Goal: Task Accomplishment & Management: Complete application form

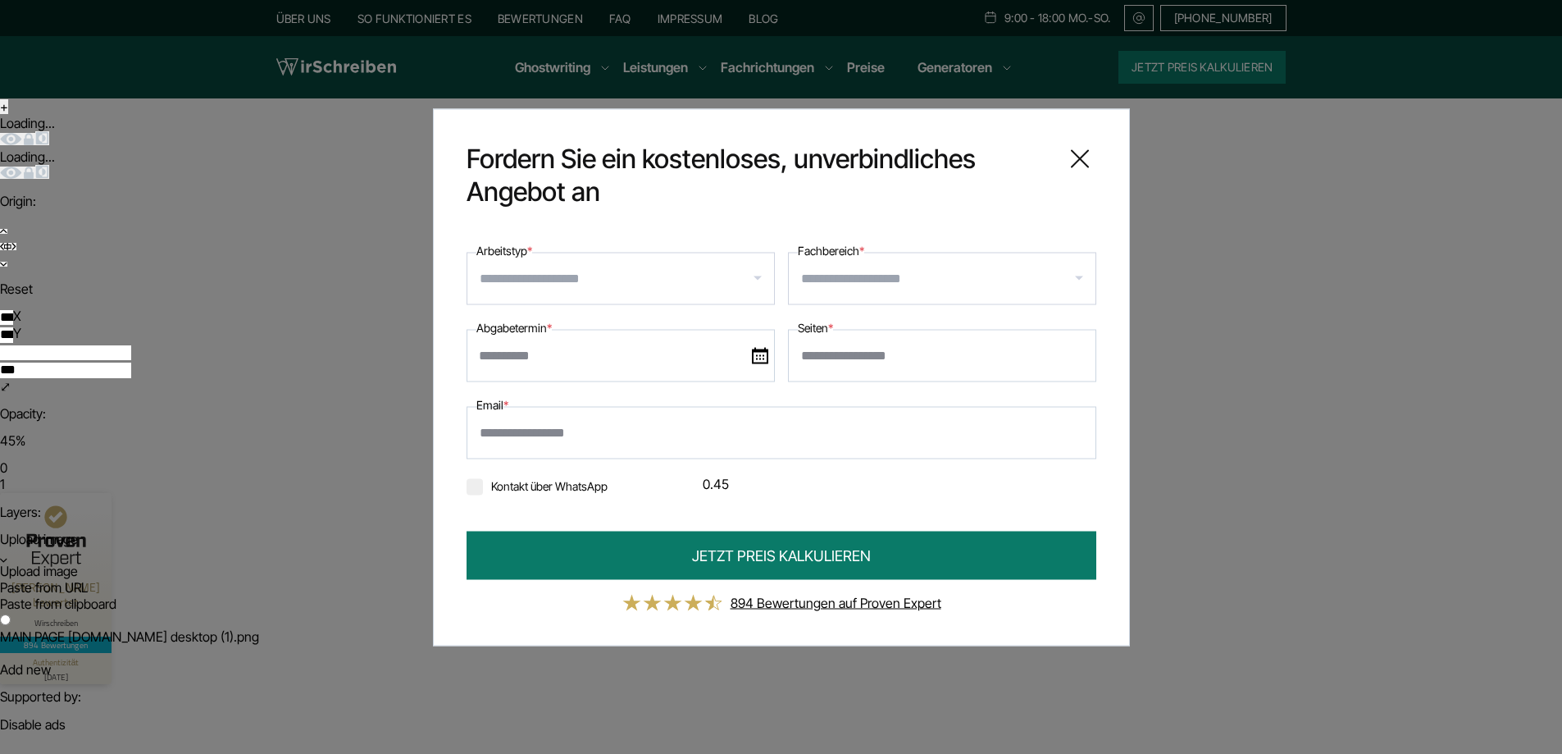
click at [610, 280] on input "Arbeitstyp *" at bounding box center [627, 278] width 294 height 26
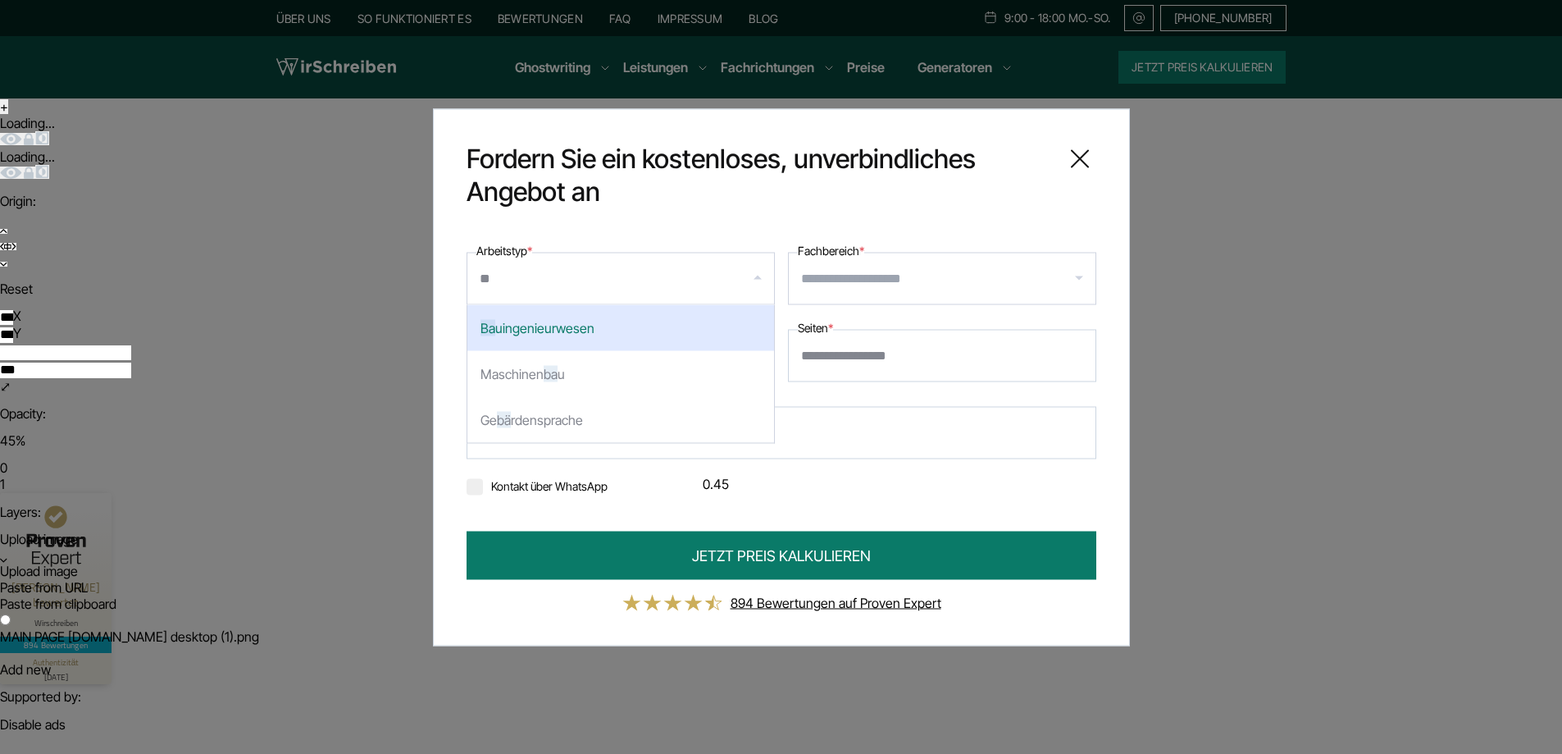
type input "***"
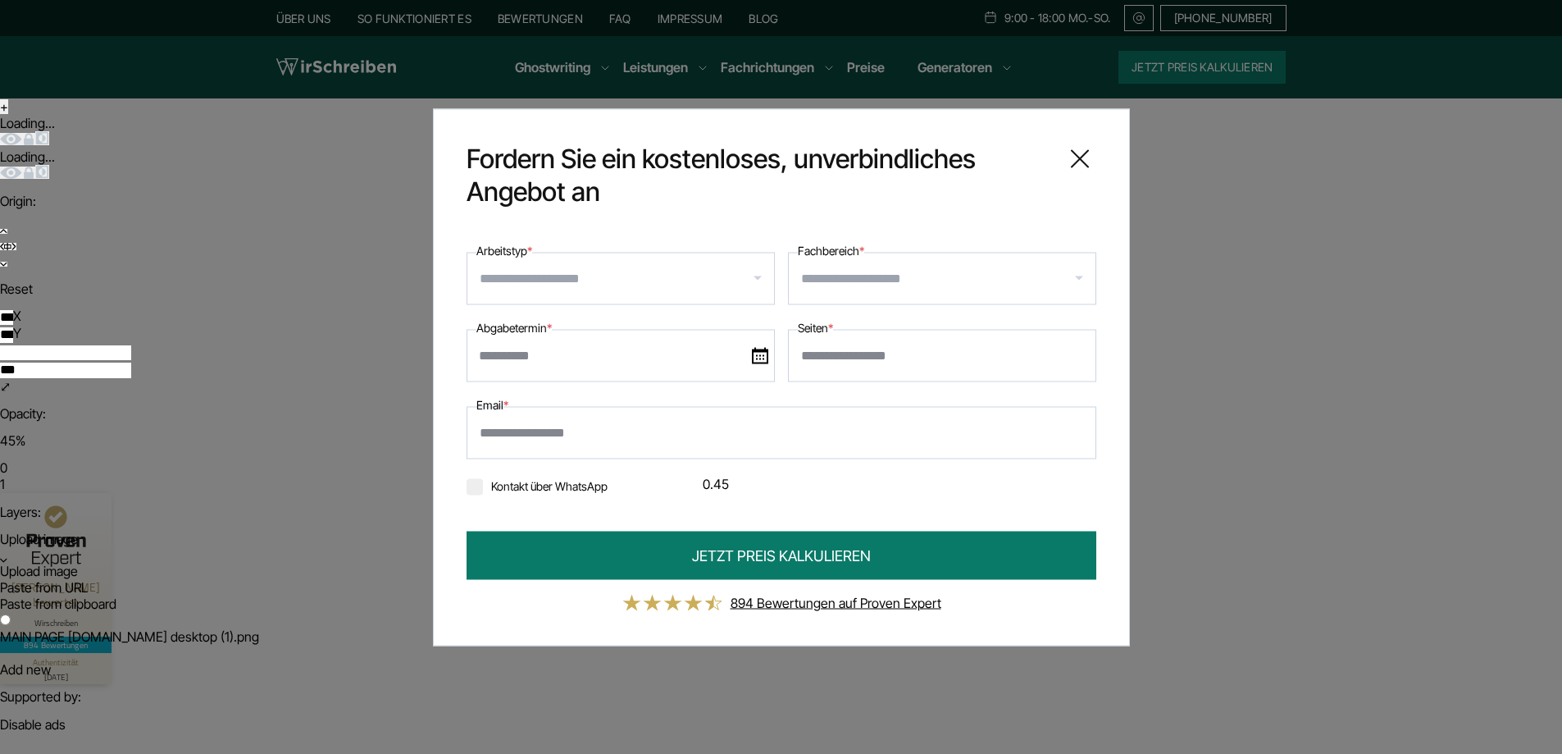
click at [865, 274] on input "Fachbereich *" at bounding box center [948, 278] width 294 height 26
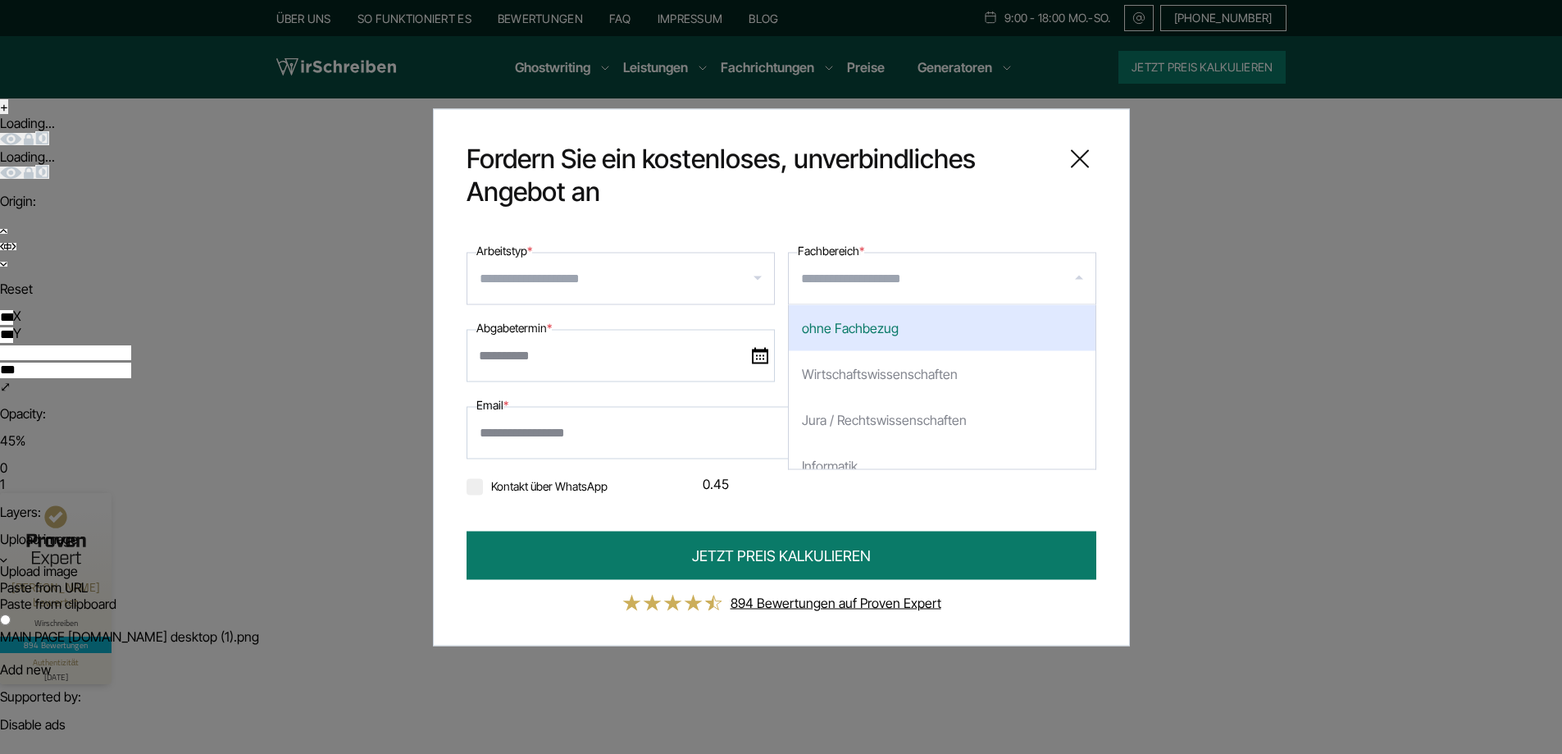
click at [663, 284] on input "Arbeitstyp *" at bounding box center [627, 278] width 294 height 26
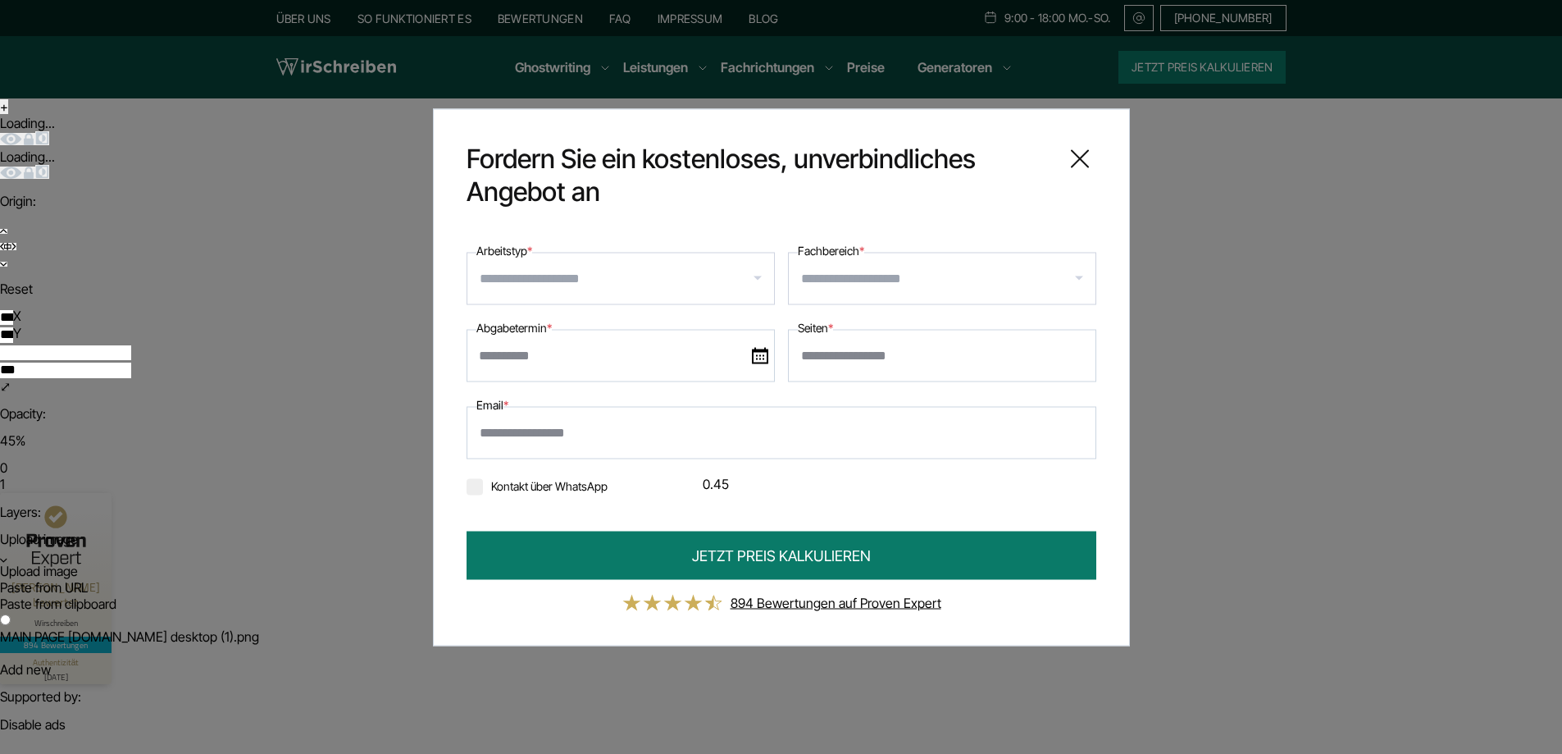
click at [843, 278] on input "Fachbereich *" at bounding box center [948, 278] width 294 height 26
click at [718, 280] on input "Arbeitstyp *" at bounding box center [627, 278] width 294 height 26
click at [884, 277] on input "Fachbereich *" at bounding box center [948, 278] width 294 height 26
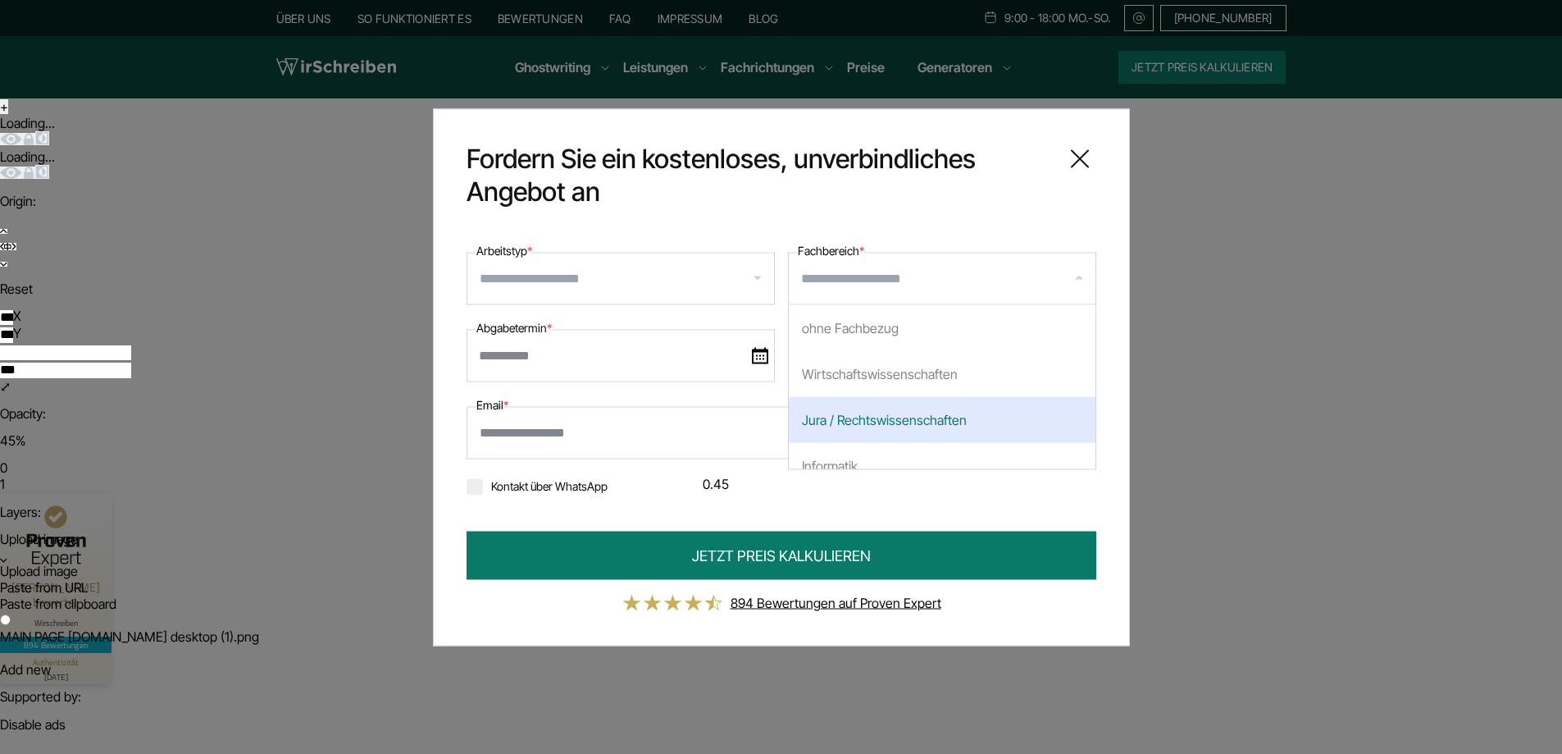
click at [768, 221] on div "**********" at bounding box center [781, 376] width 697 height 537
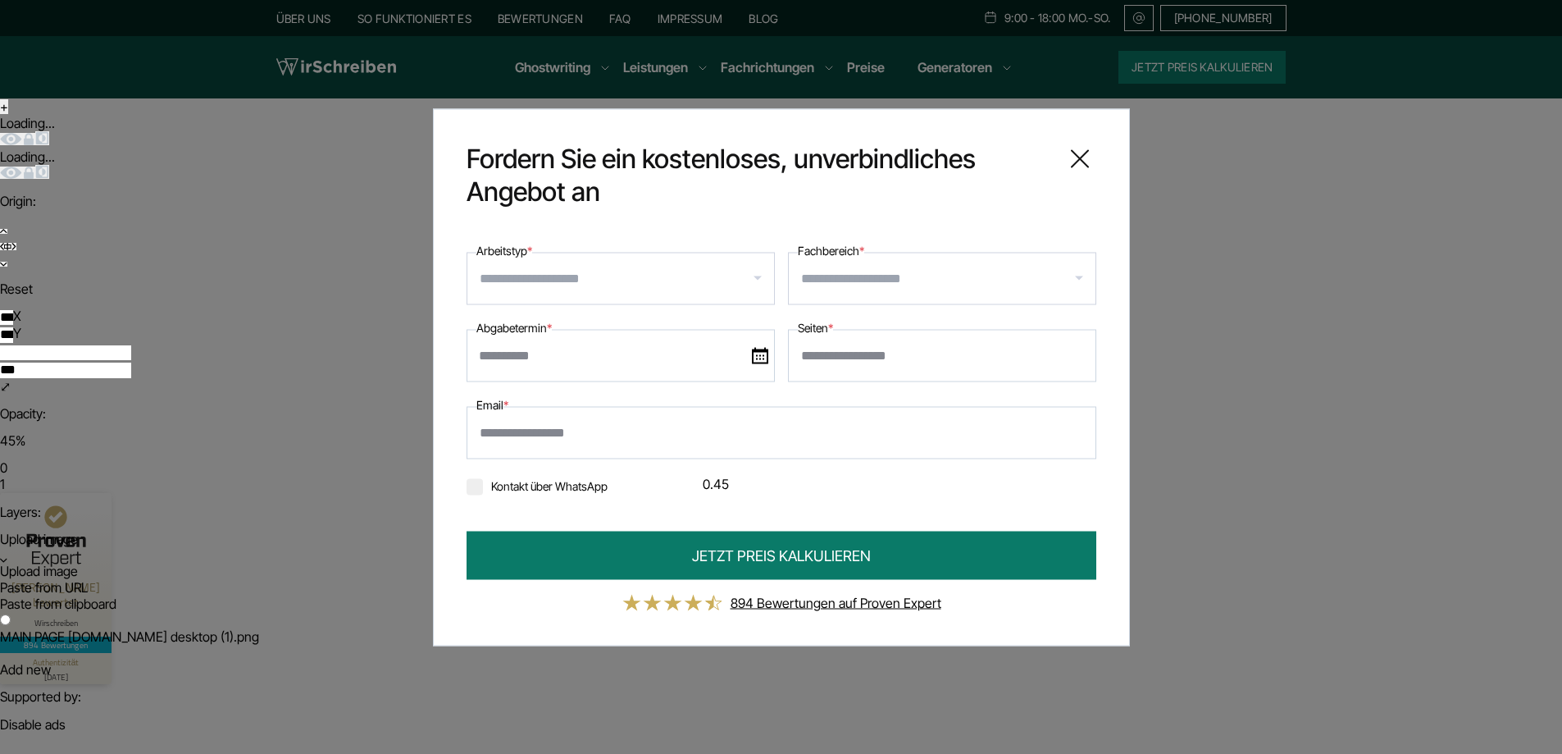
click at [677, 287] on input "Arbeitstyp *" at bounding box center [627, 278] width 294 height 26
click at [696, 220] on div "**********" at bounding box center [781, 376] width 697 height 537
click at [684, 270] on input "Arbeitstyp *" at bounding box center [627, 278] width 294 height 26
click at [851, 276] on input "Fachbereich *" at bounding box center [948, 278] width 294 height 26
click at [580, 270] on input "Arbeitstyp *" at bounding box center [627, 278] width 294 height 26
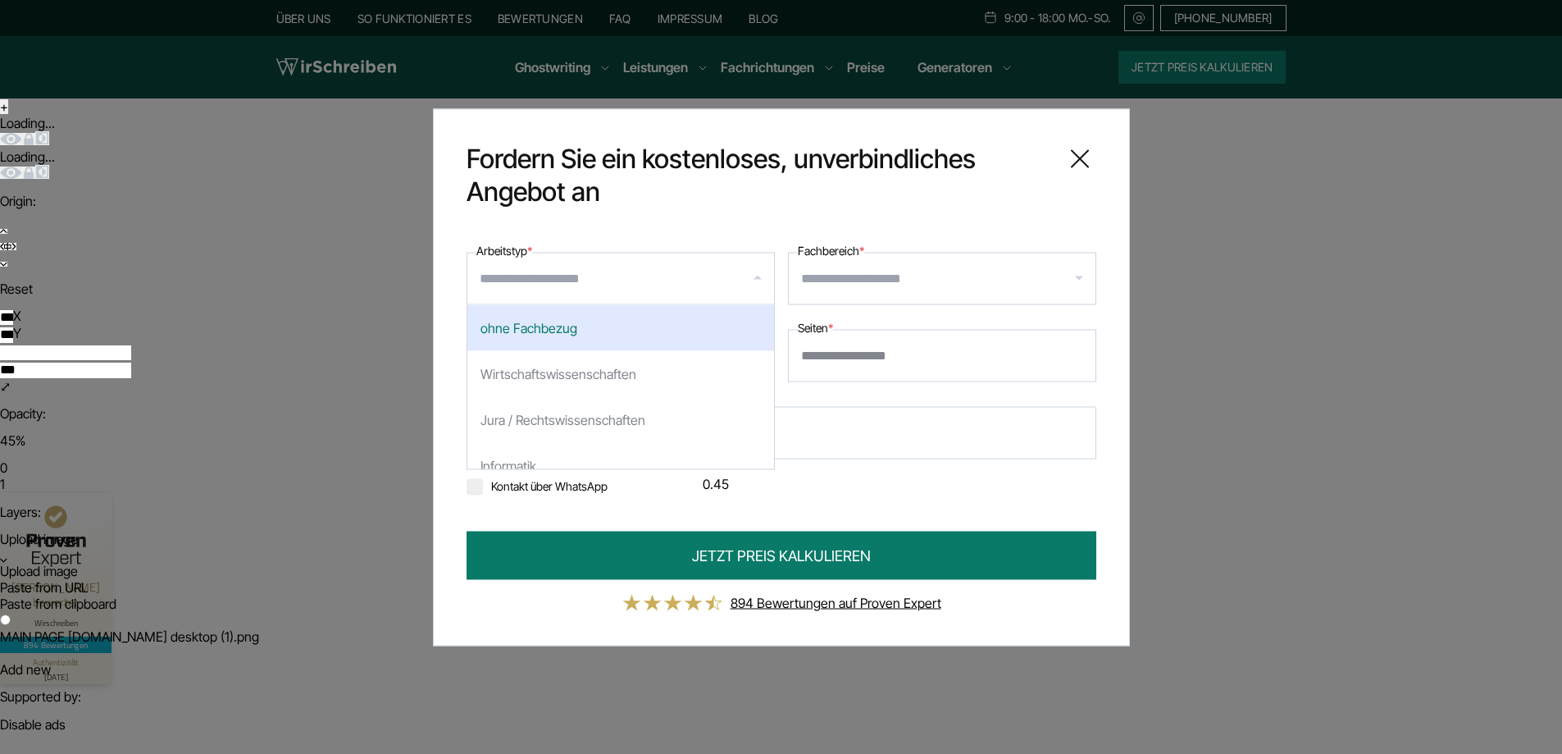
click at [517, 240] on label "Arbeitstyp *" at bounding box center [504, 250] width 56 height 20
click at [517, 265] on input "Arbeitstyp *" at bounding box center [627, 278] width 294 height 26
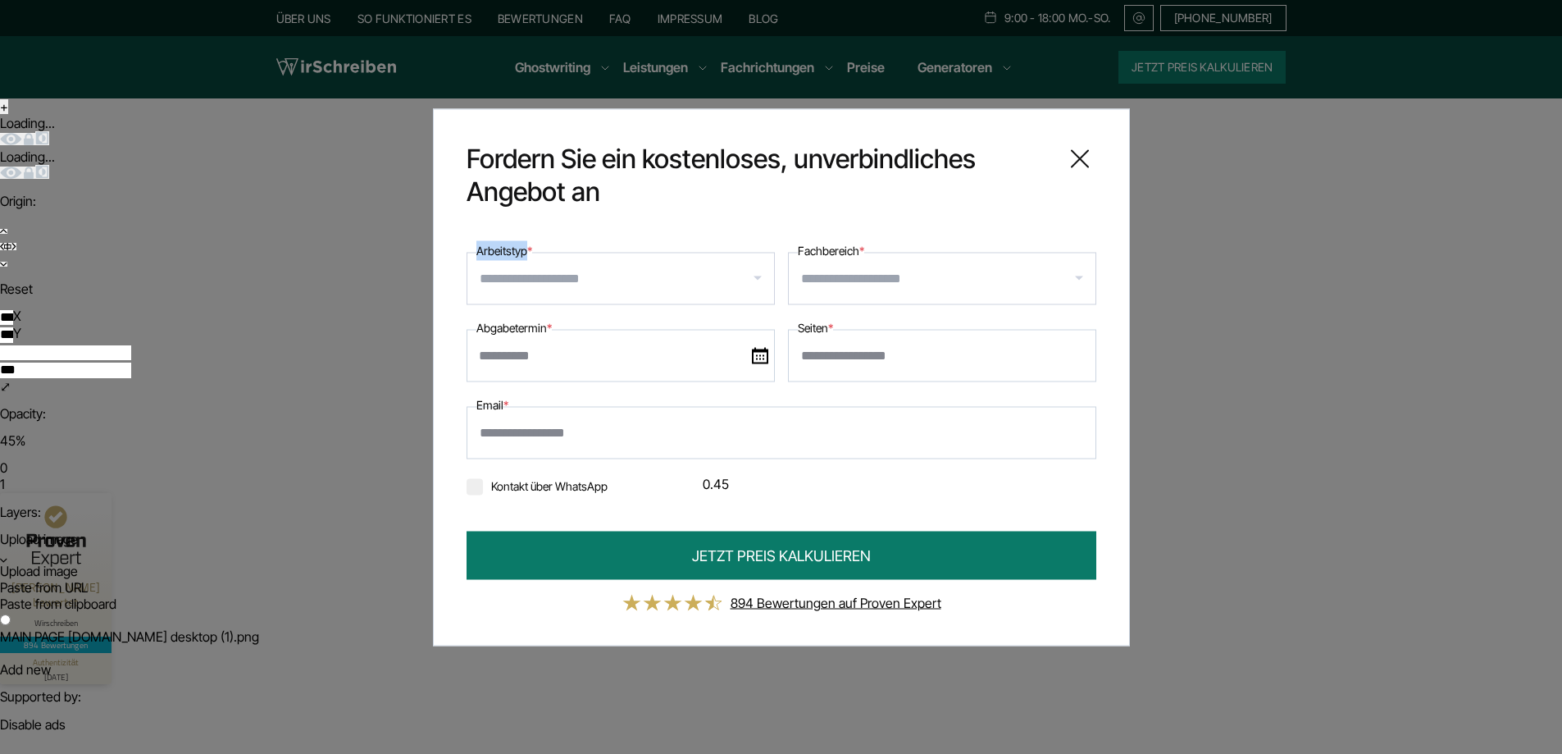
click at [517, 240] on label "Arbeitstyp *" at bounding box center [504, 250] width 56 height 20
click at [517, 265] on input "Arbeitstyp *" at bounding box center [627, 278] width 294 height 26
copy label "Arbeitstyp"
drag, startPoint x: 527, startPoint y: 250, endPoint x: 476, endPoint y: 251, distance: 50.0
click at [476, 251] on label "Arbeitstyp *" at bounding box center [504, 250] width 56 height 20
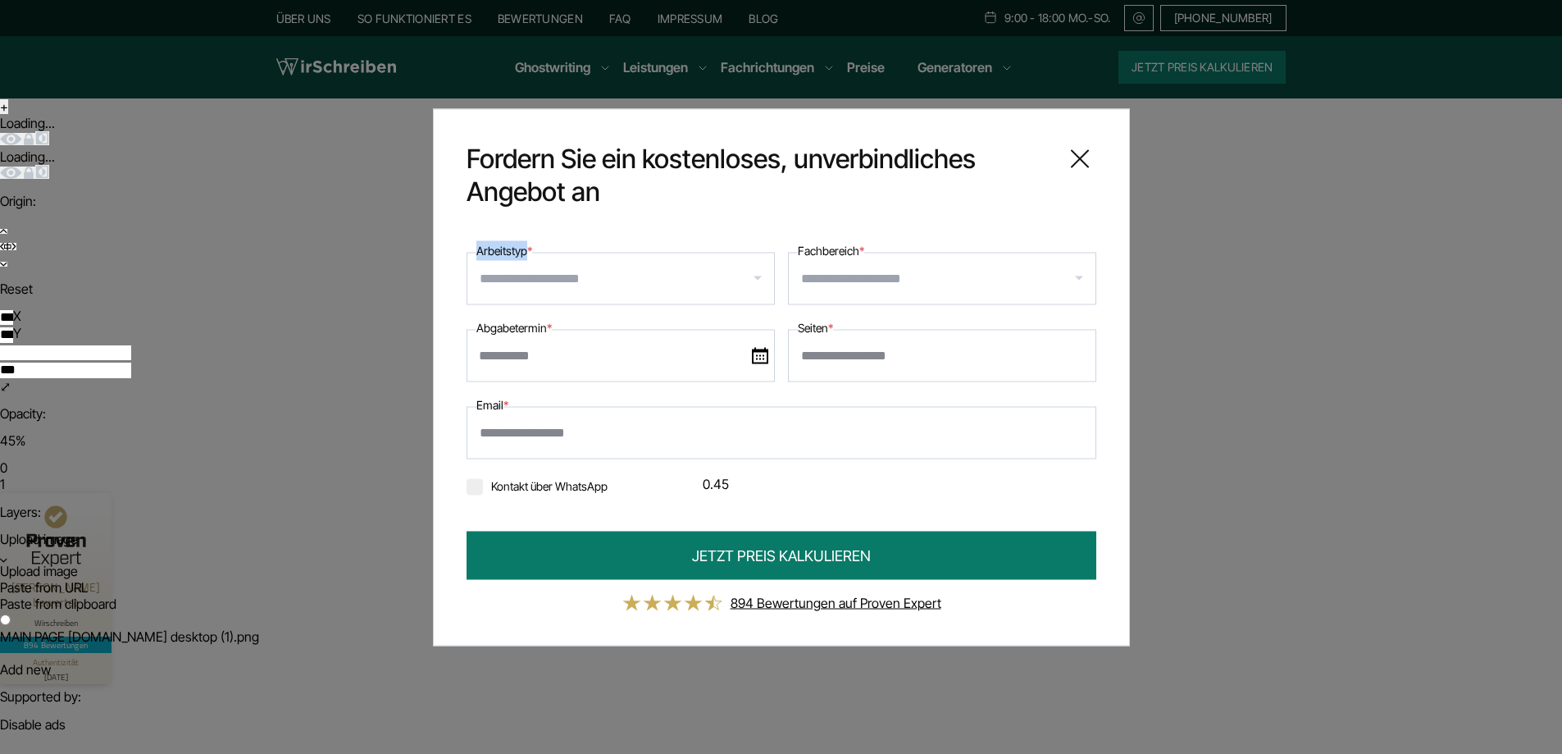
click at [480, 265] on input "Arbeitstyp *" at bounding box center [627, 278] width 294 height 26
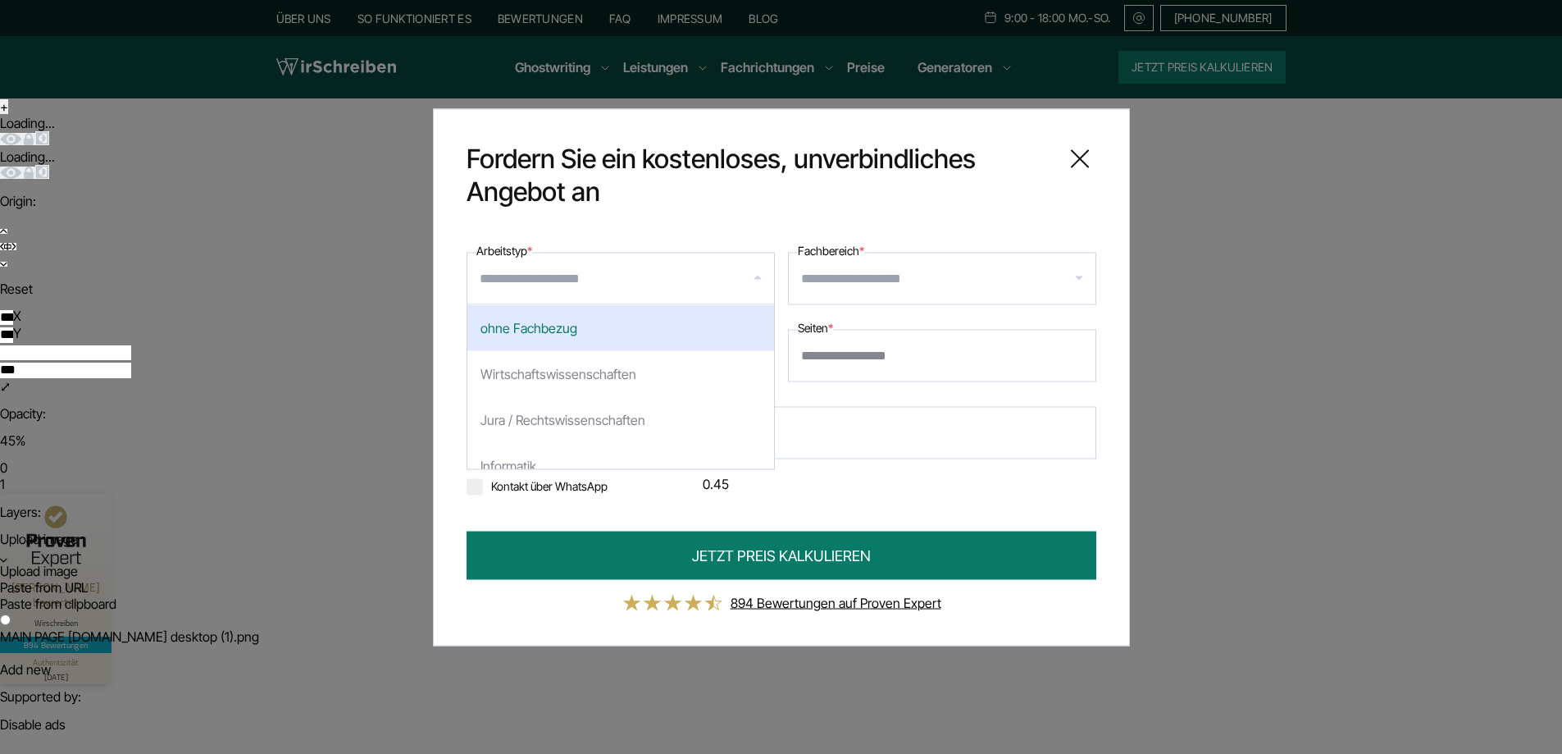
click at [548, 258] on div at bounding box center [621, 278] width 308 height 52
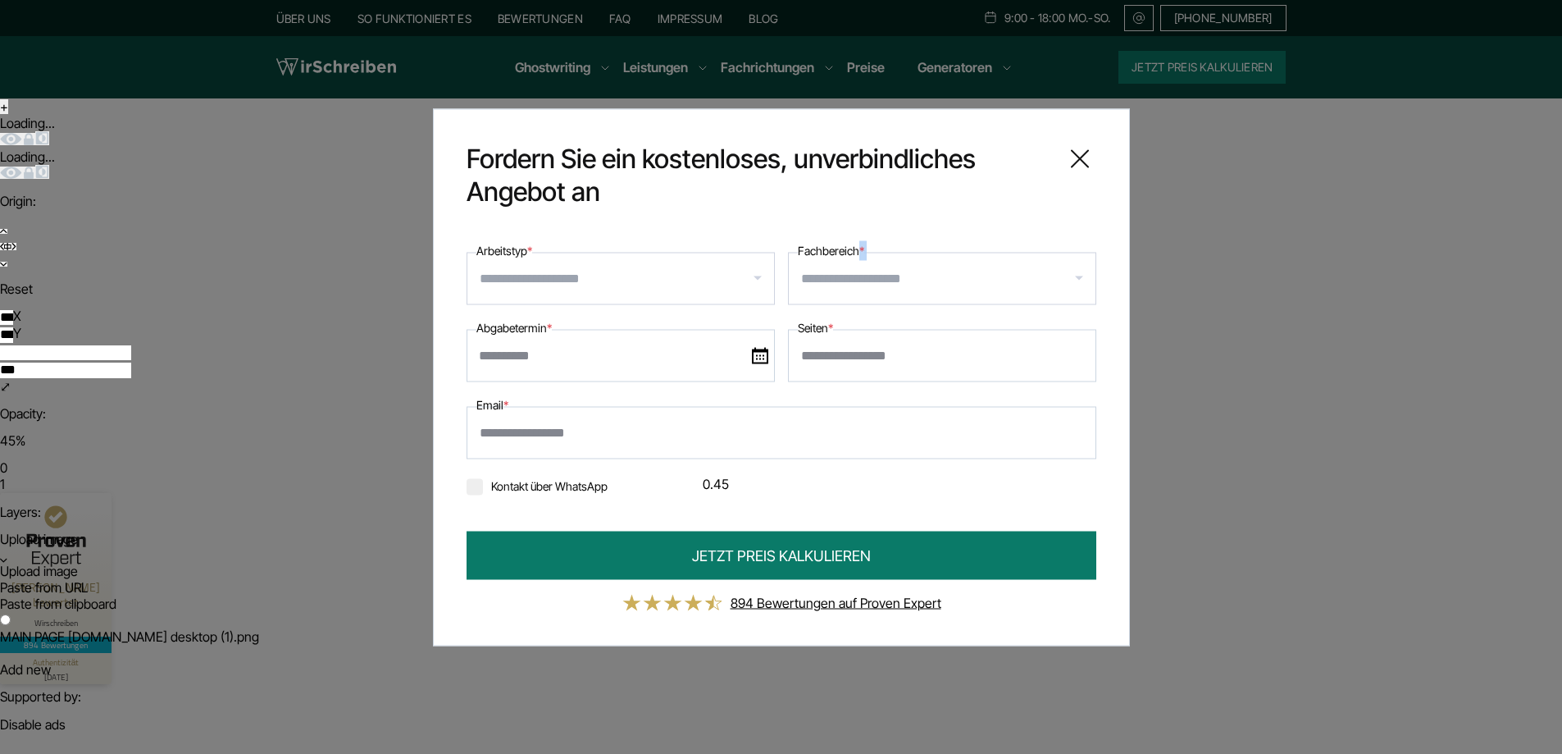
copy div "**********"
copy label "achbereich"
copy label "Fachbereich"
drag, startPoint x: 855, startPoint y: 250, endPoint x: 799, endPoint y: 251, distance: 56.6
click at [799, 251] on label "Fachbereich *" at bounding box center [831, 250] width 66 height 20
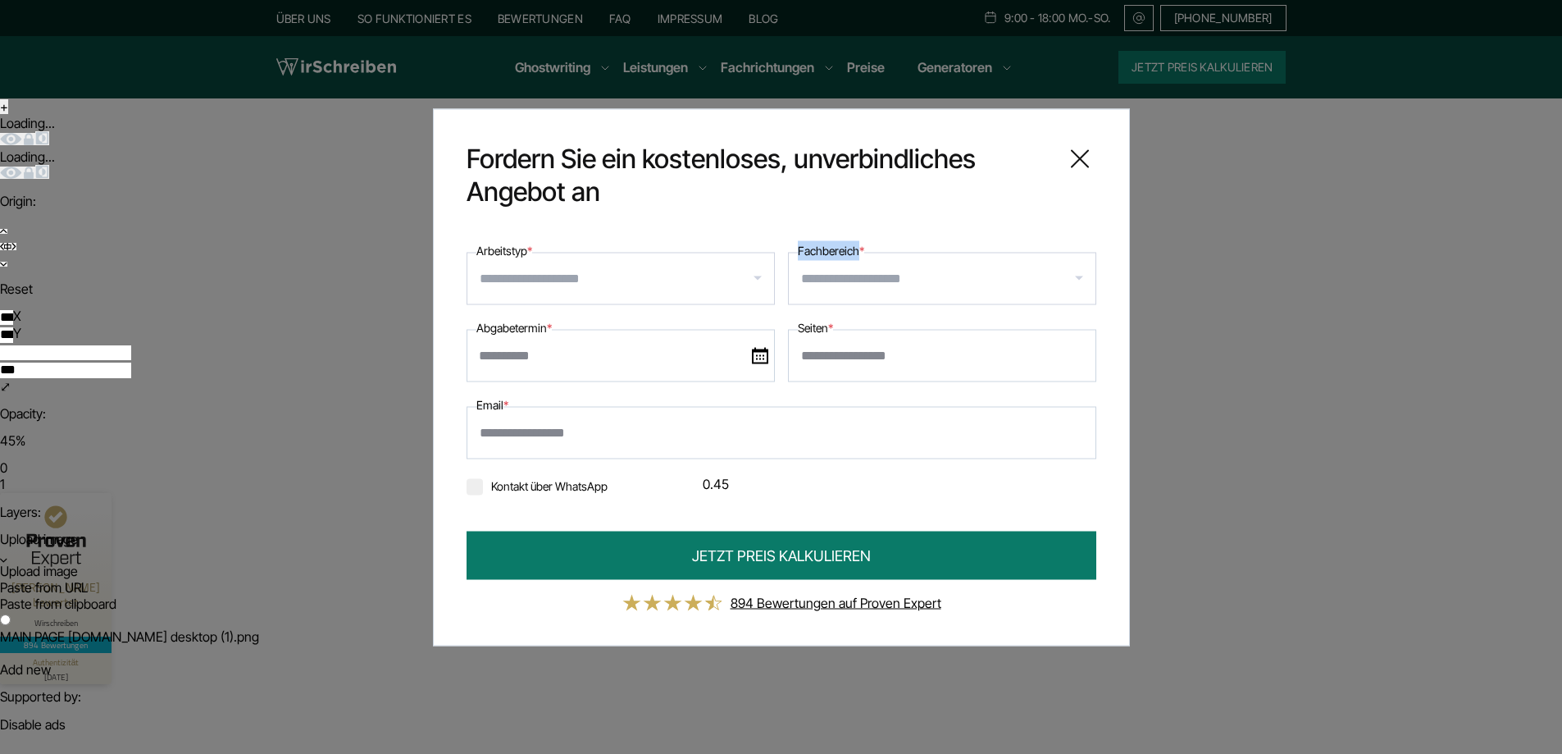
click at [801, 265] on input "Fachbereich *" at bounding box center [948, 278] width 294 height 26
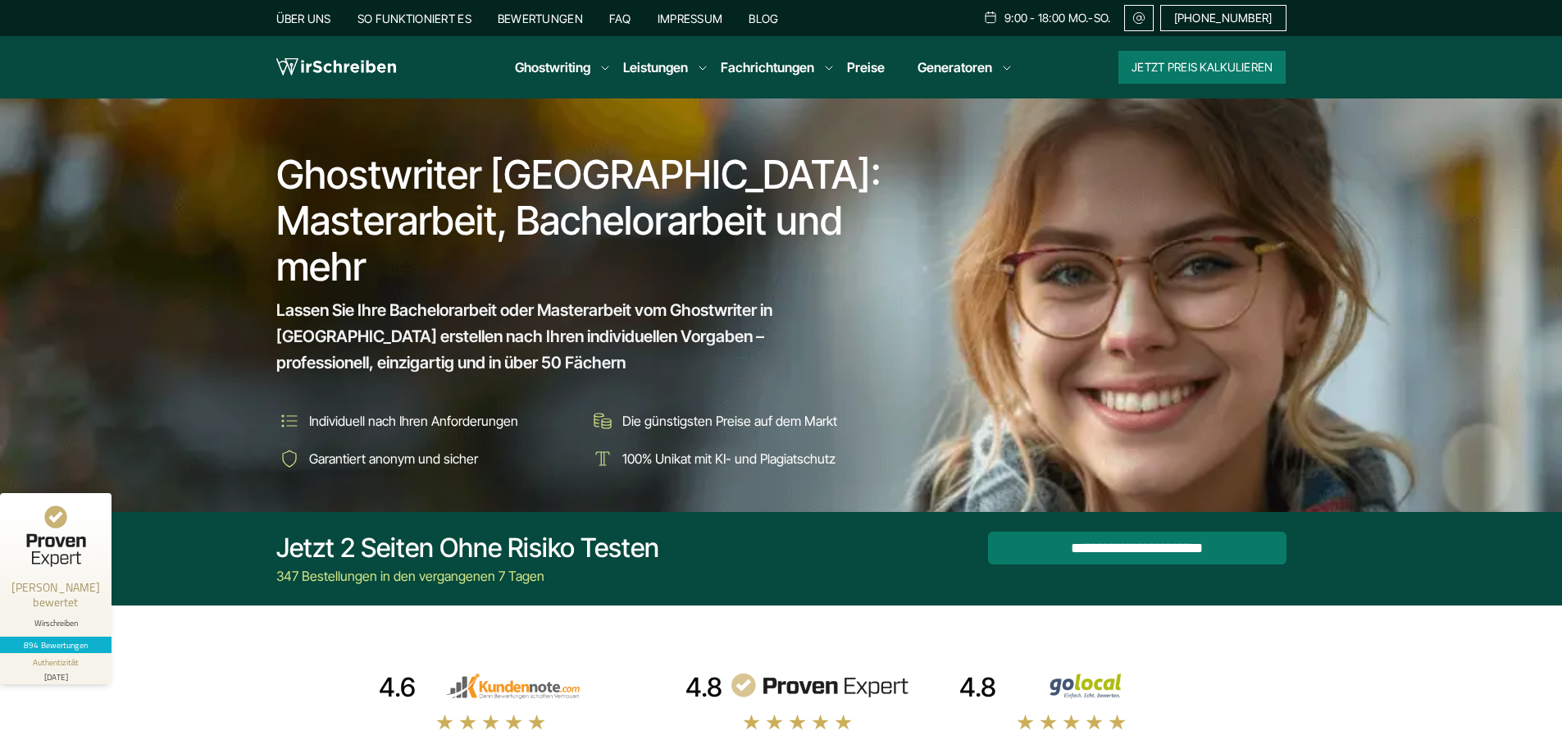
click at [1070, 550] on input "**********" at bounding box center [1137, 547] width 299 height 33
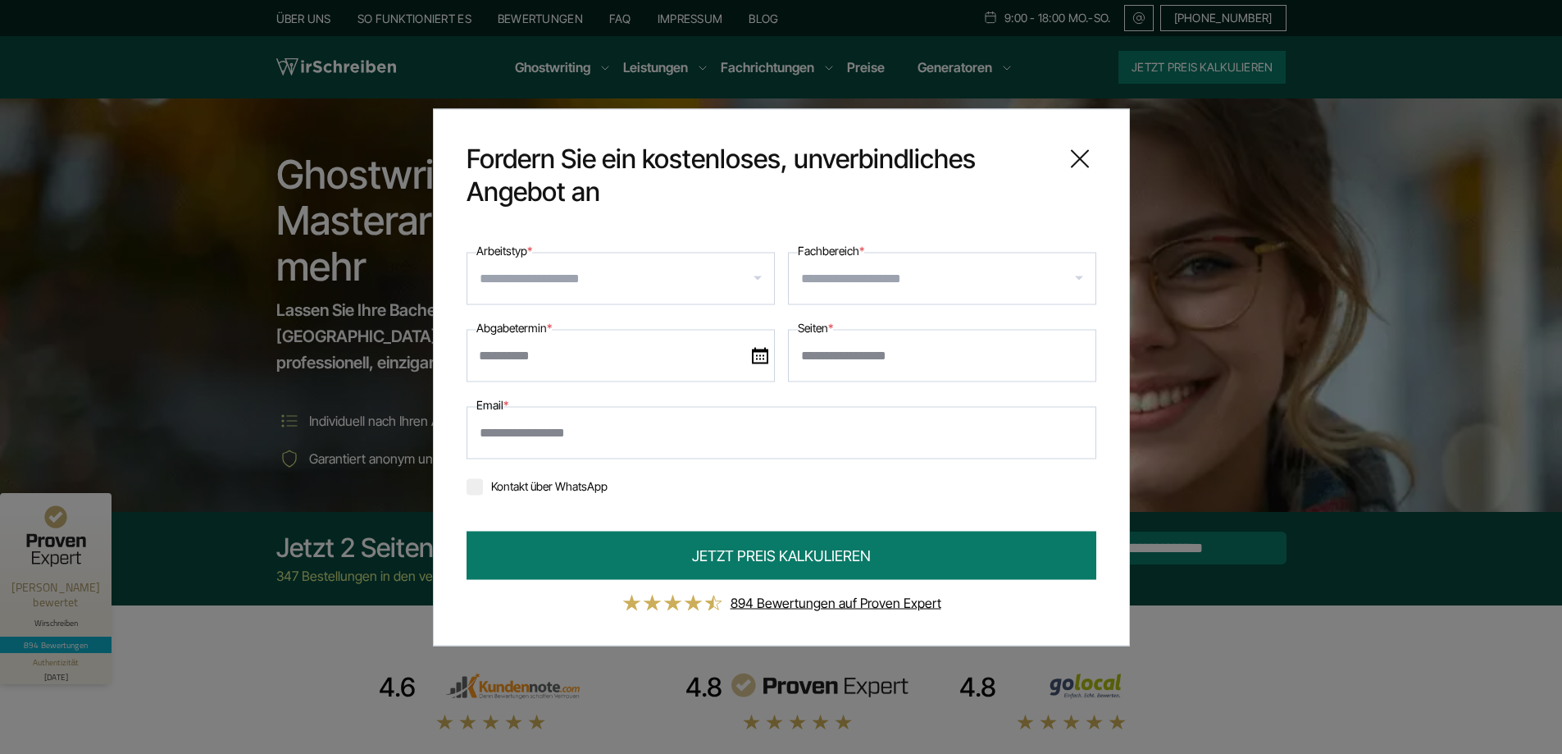
click at [698, 281] on input "Arbeitstyp *" at bounding box center [627, 278] width 294 height 26
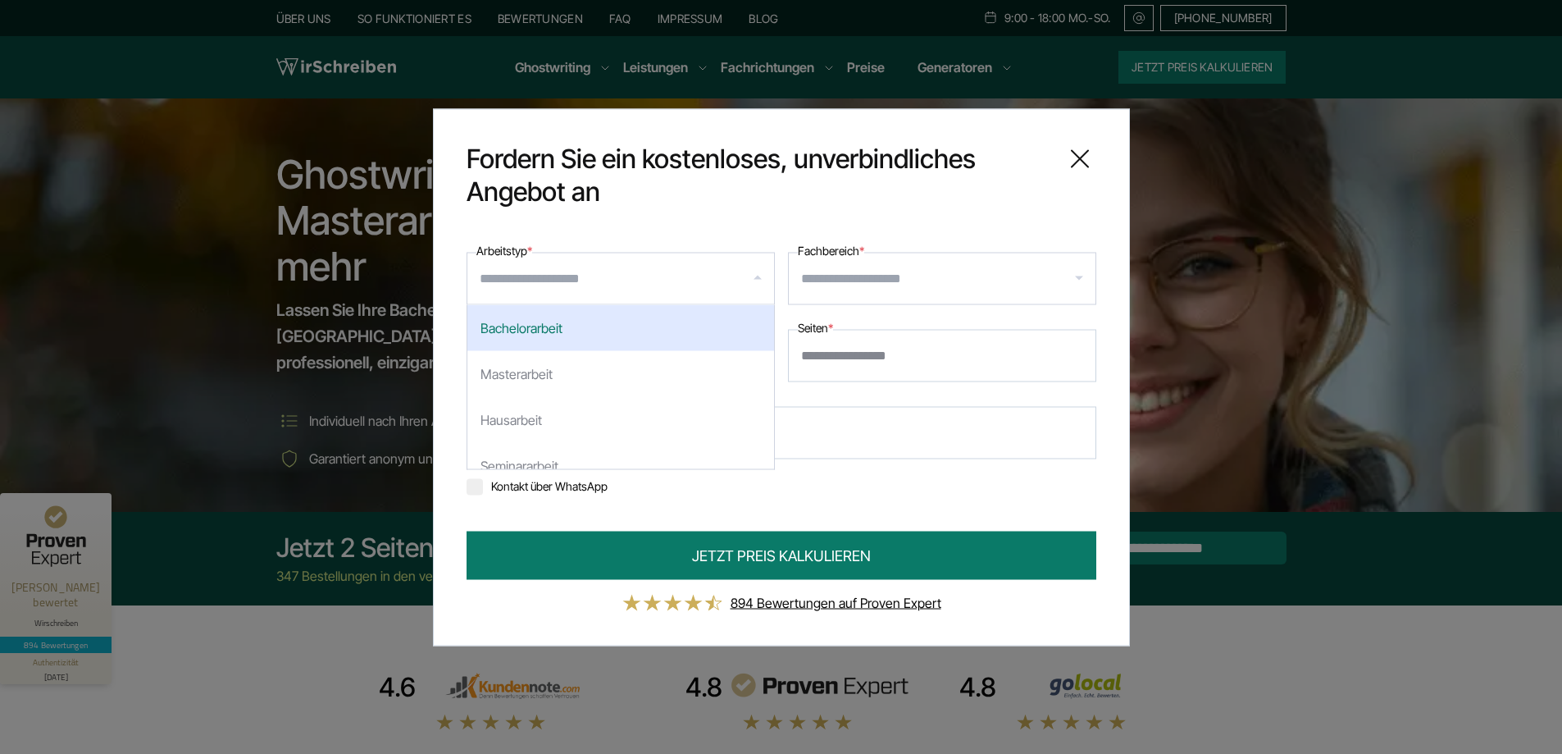
click at [901, 286] on input "Fachbereich *" at bounding box center [948, 278] width 294 height 26
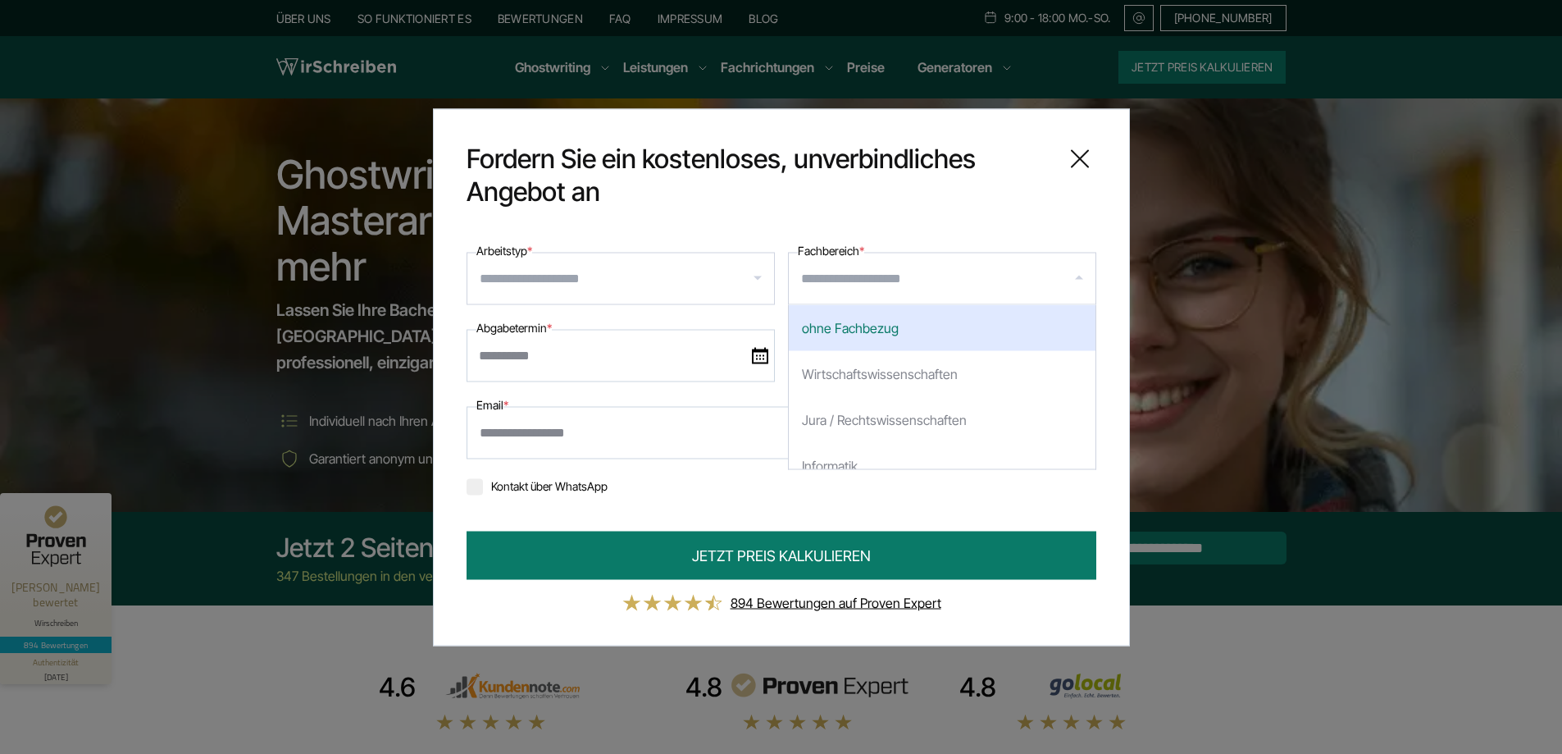
click at [926, 226] on div "**********" at bounding box center [781, 376] width 697 height 537
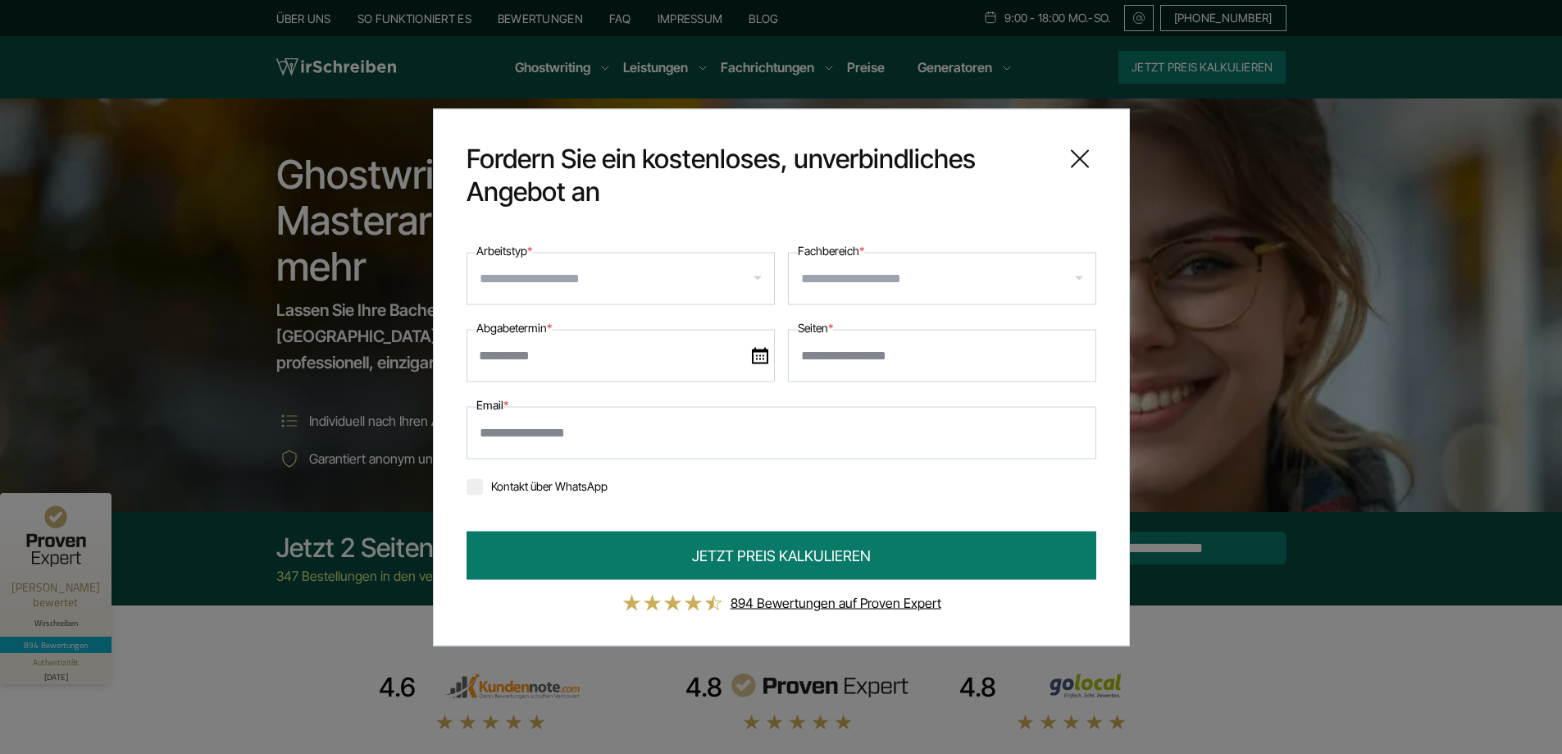
click at [635, 289] on input "Arbeitstyp *" at bounding box center [627, 278] width 294 height 26
click at [892, 291] on div at bounding box center [942, 278] width 308 height 52
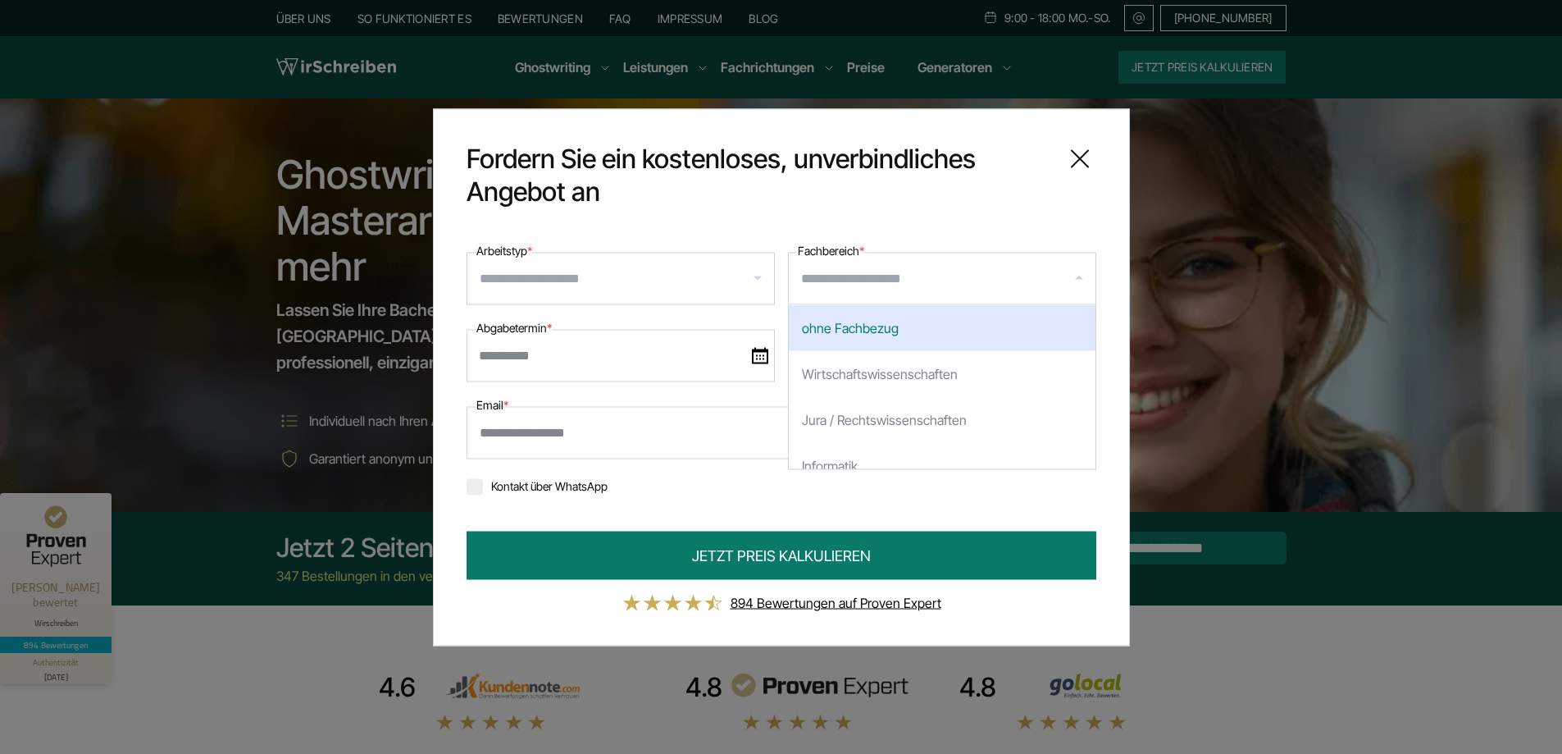
drag, startPoint x: 923, startPoint y: 285, endPoint x: 836, endPoint y: 280, distance: 87.9
click at [839, 281] on input "Fachbereich *" at bounding box center [948, 278] width 294 height 26
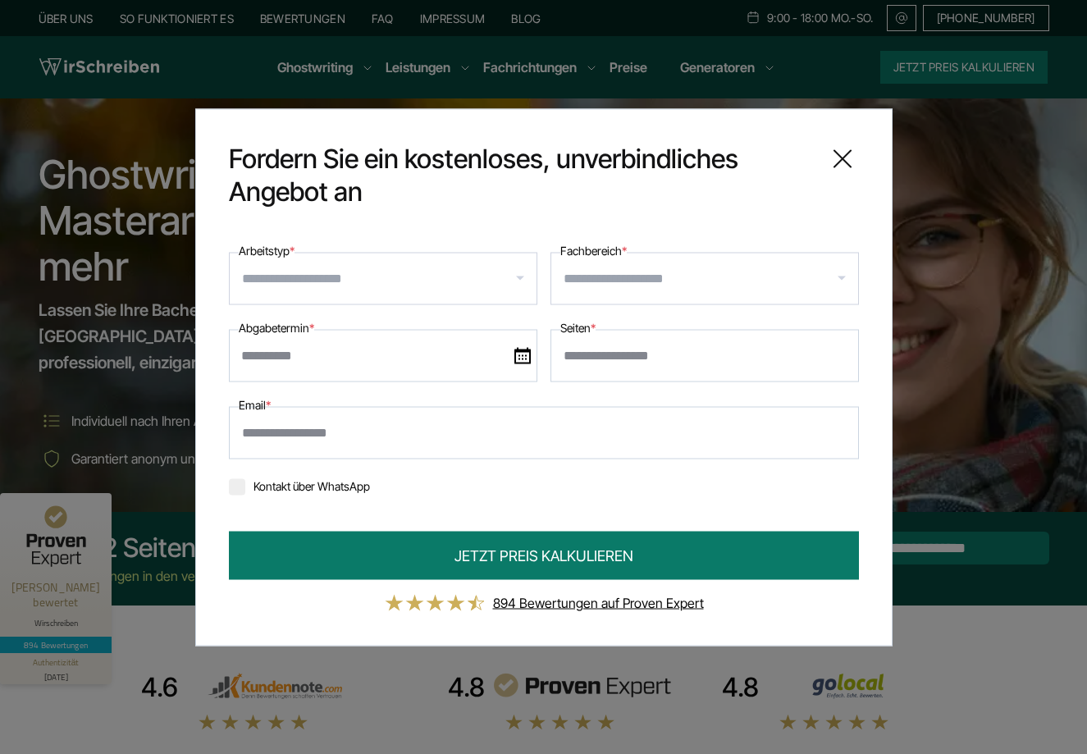
click at [499, 283] on input "Arbeitstyp *" at bounding box center [389, 278] width 294 height 26
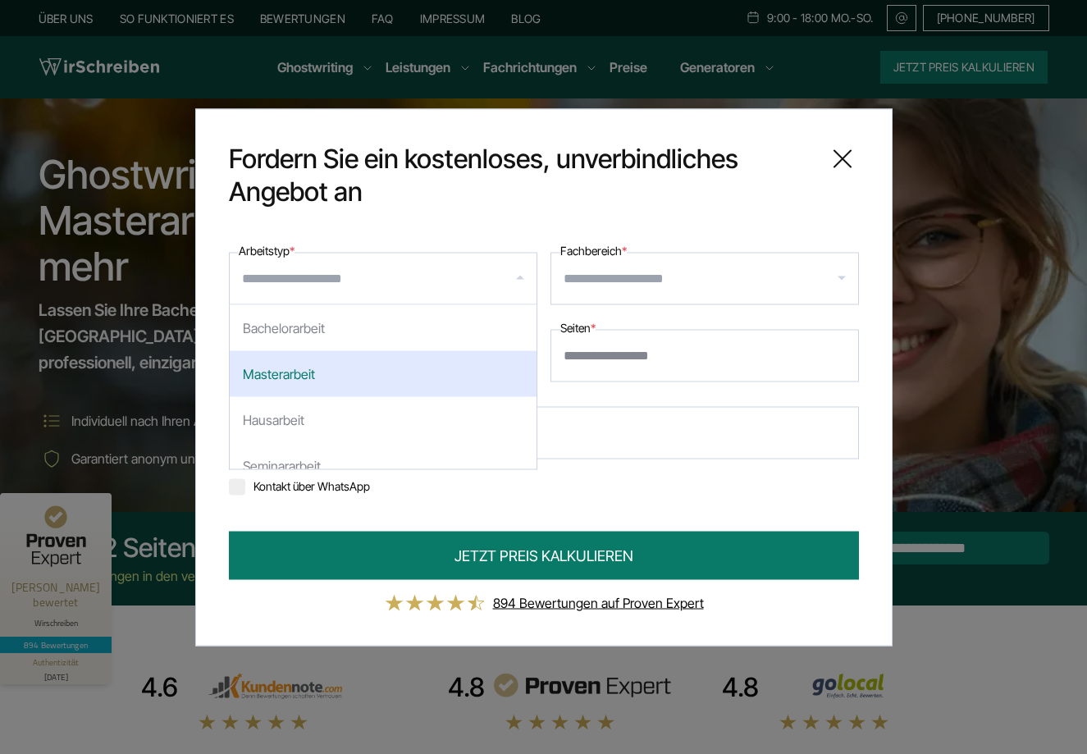
click at [609, 279] on input "Fachbereich *" at bounding box center [710, 278] width 294 height 26
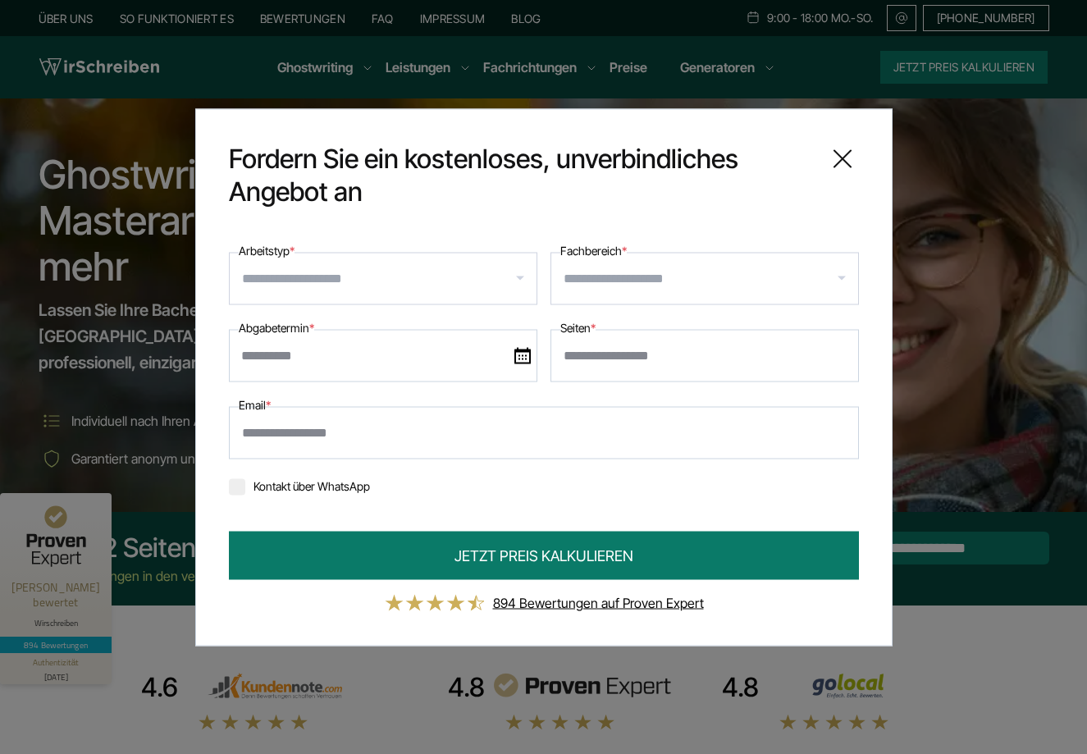
click at [498, 285] on input "Arbeitstyp *" at bounding box center [389, 278] width 294 height 26
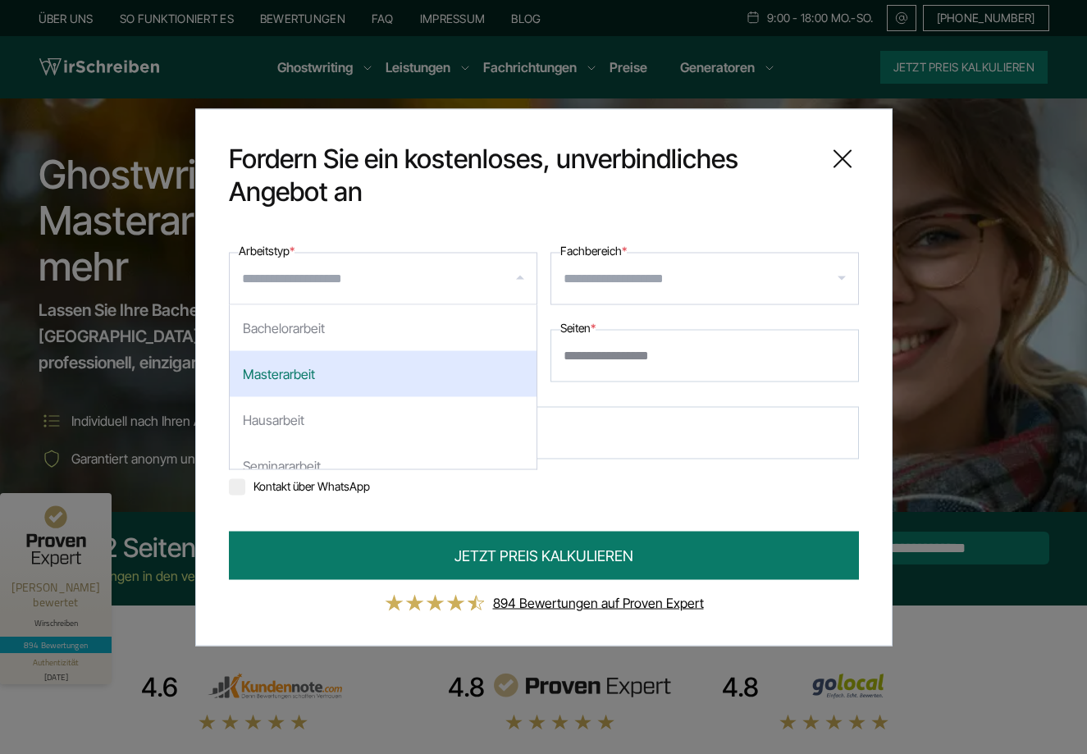
click at [850, 142] on icon at bounding box center [842, 158] width 33 height 33
